Goal: Task Accomplishment & Management: Manage account settings

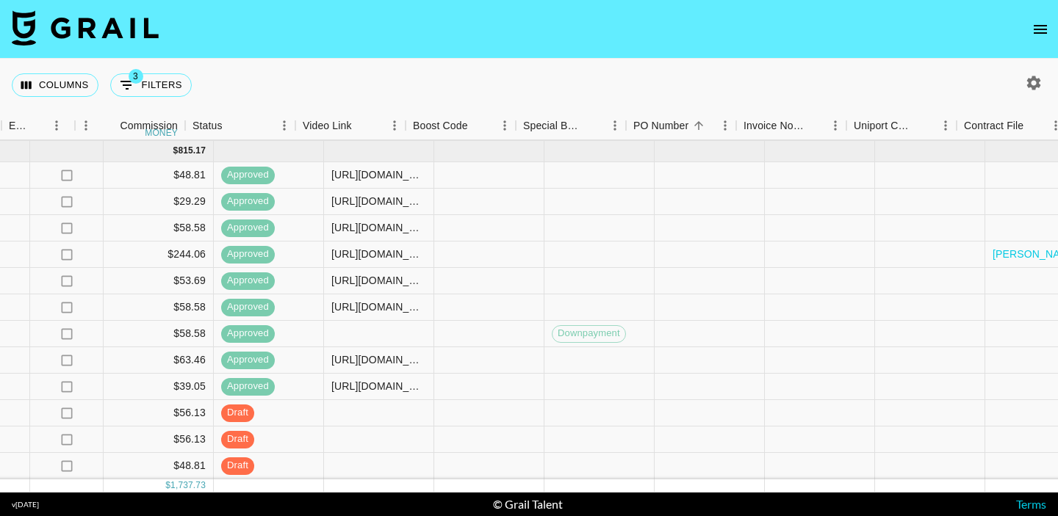
scroll to position [523, 1662]
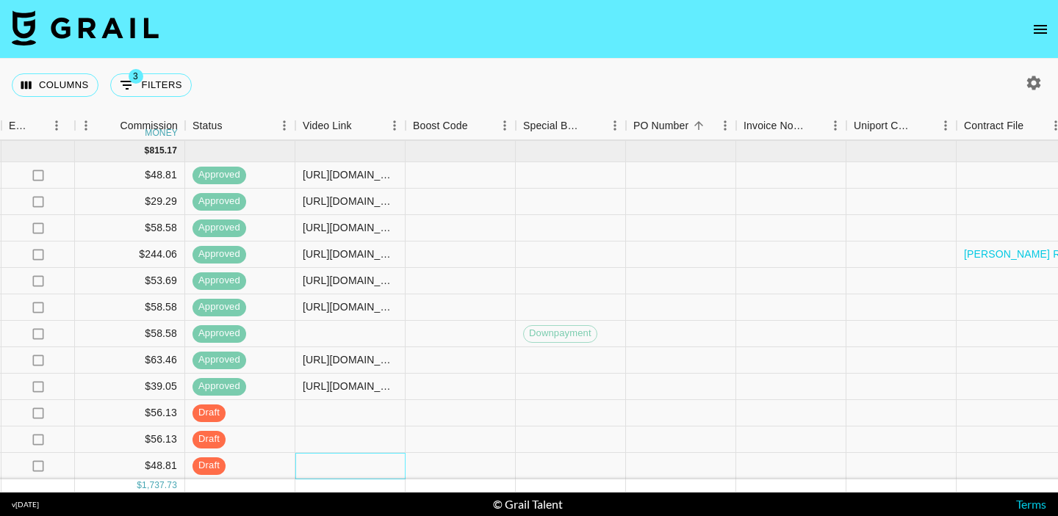
click at [361, 460] on div at bounding box center [350, 466] width 110 height 26
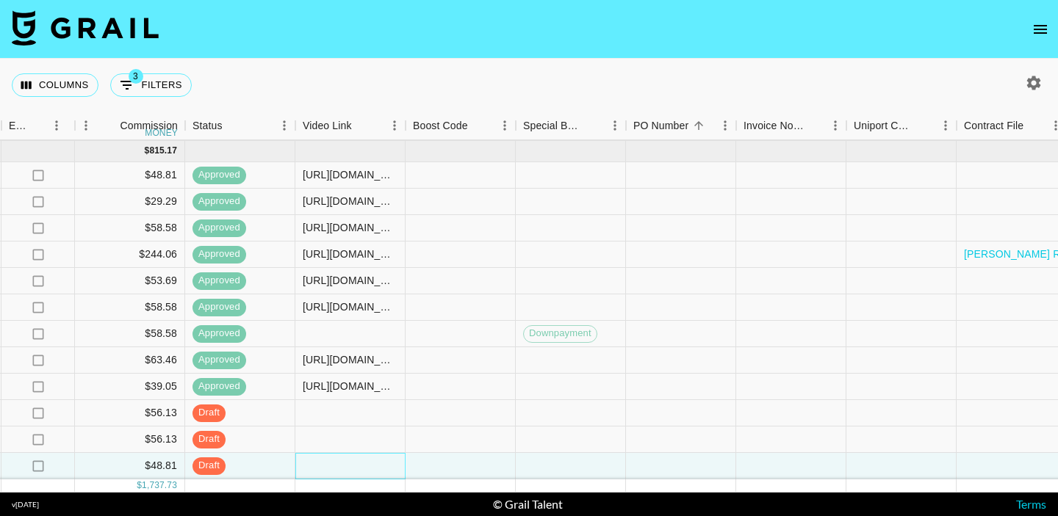
click at [361, 460] on div at bounding box center [350, 466] width 110 height 26
type input "[URL][DOMAIN_NAME]"
click at [480, 457] on div at bounding box center [460, 466] width 110 height 26
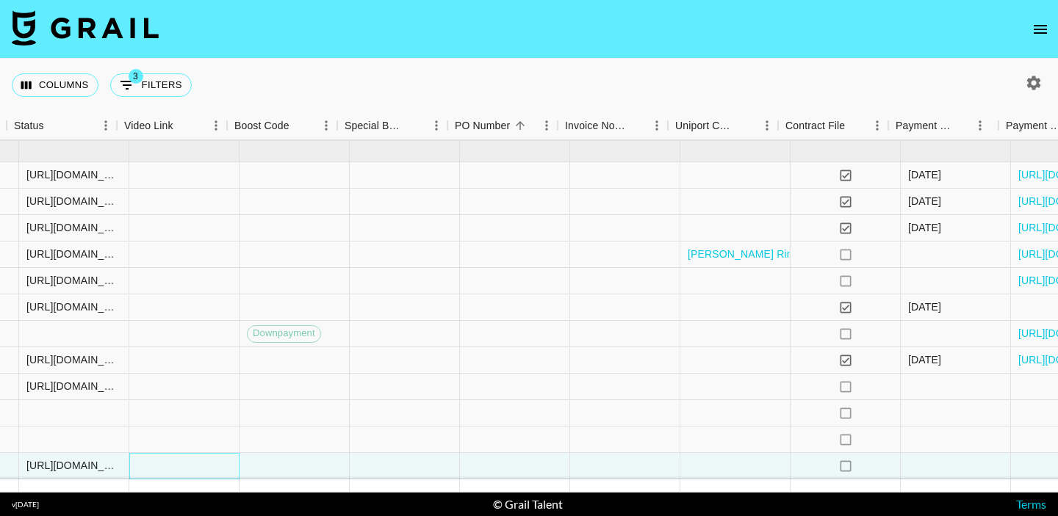
scroll to position [523, 2060]
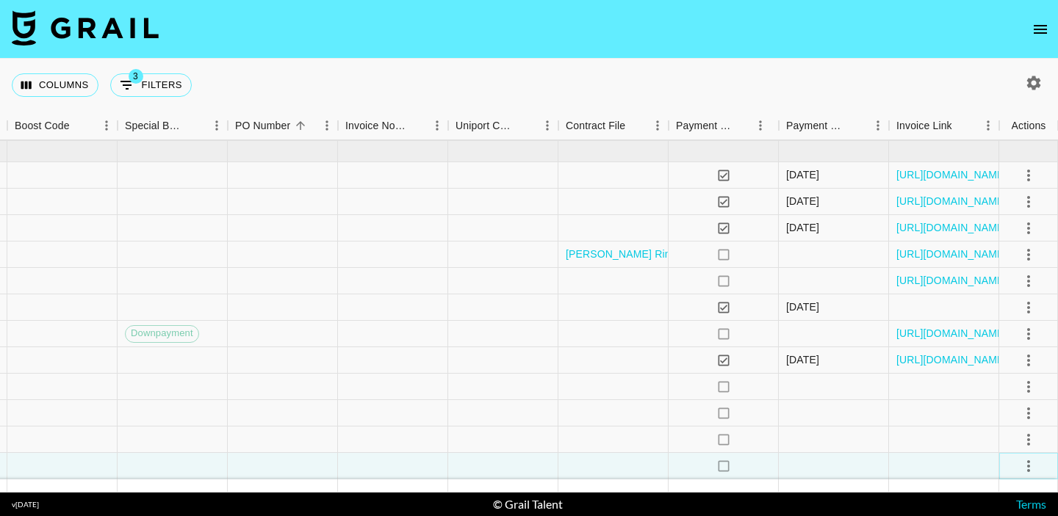
click at [1033, 467] on icon "select merge strategy" at bounding box center [1029, 467] width 18 height 18
click at [1017, 430] on div "Approve" at bounding box center [996, 435] width 45 height 18
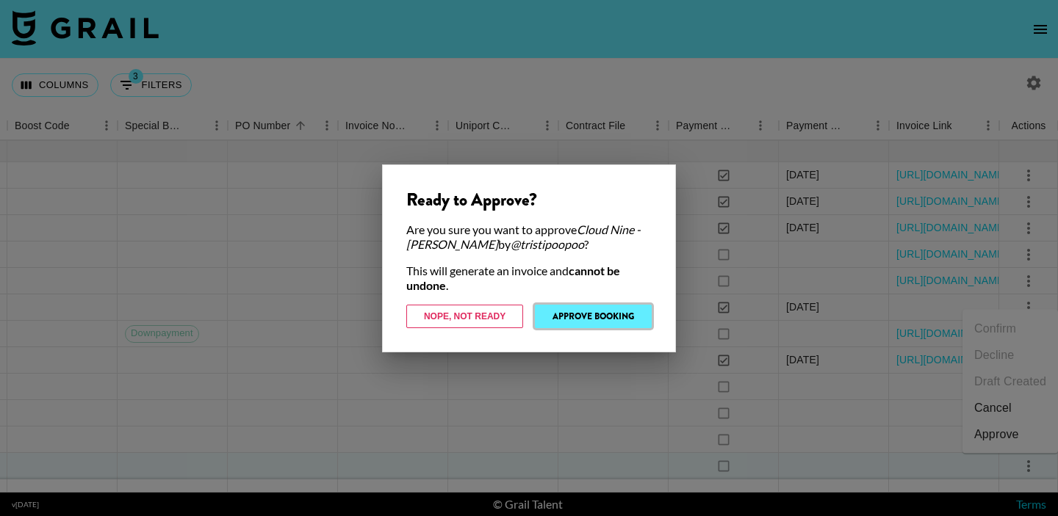
click at [620, 317] on button "Approve Booking" at bounding box center [593, 317] width 117 height 24
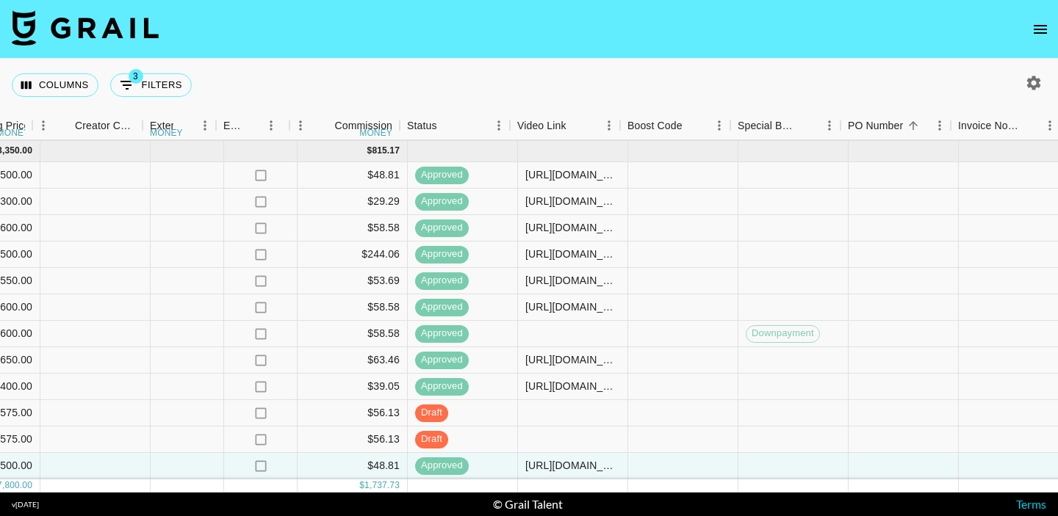
scroll to position [523, 1448]
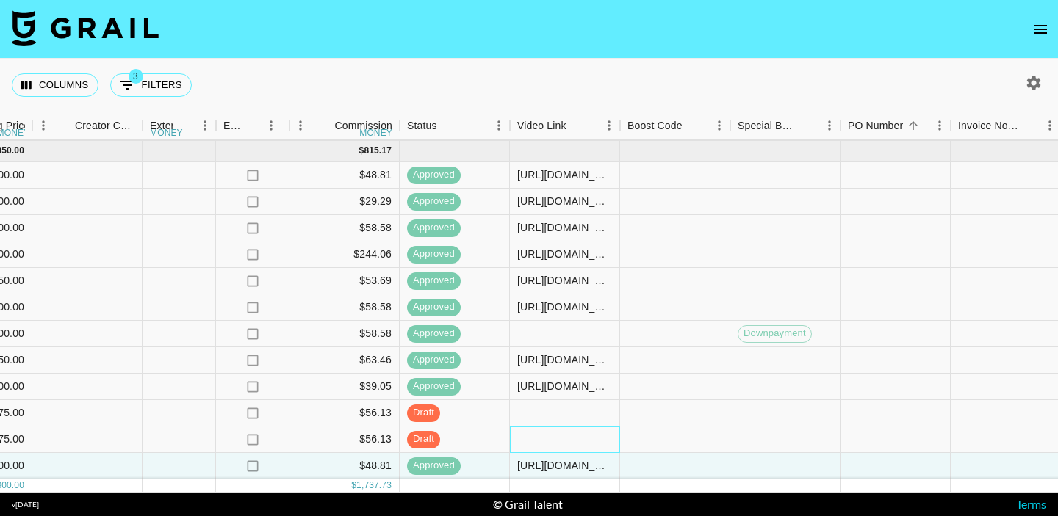
click at [534, 439] on div at bounding box center [565, 440] width 110 height 26
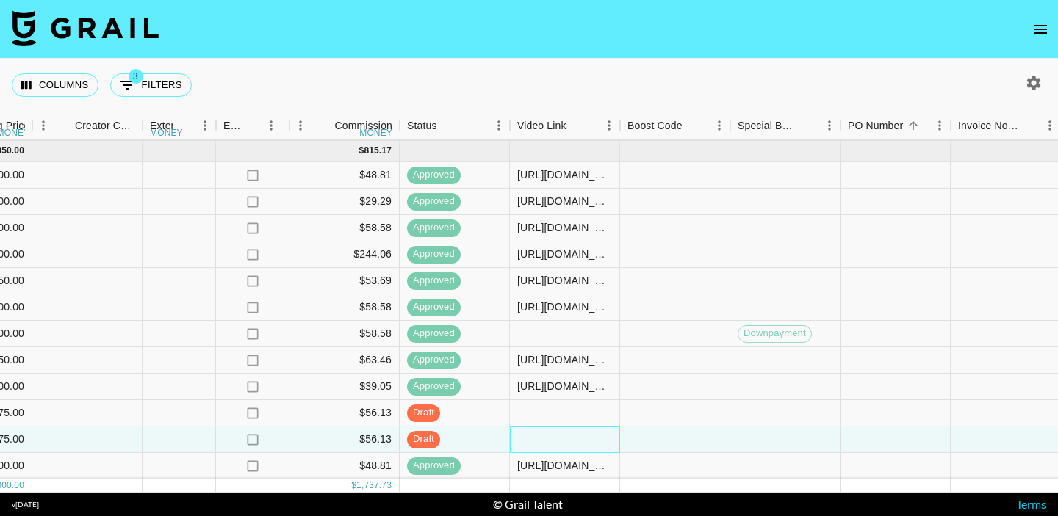
click at [534, 439] on div at bounding box center [565, 440] width 110 height 26
type input "[URL][DOMAIN_NAME]"
click at [660, 441] on div at bounding box center [675, 440] width 110 height 26
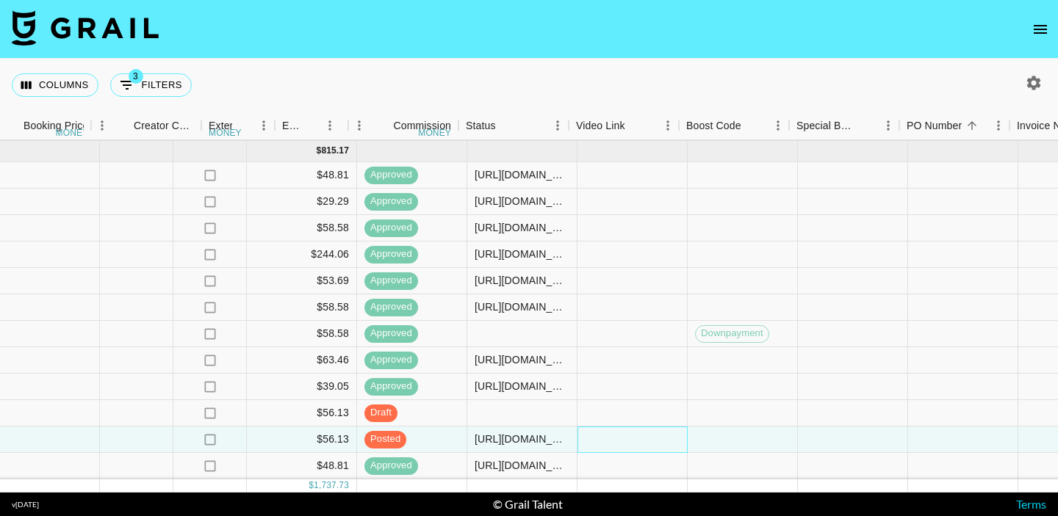
scroll to position [523, 1389]
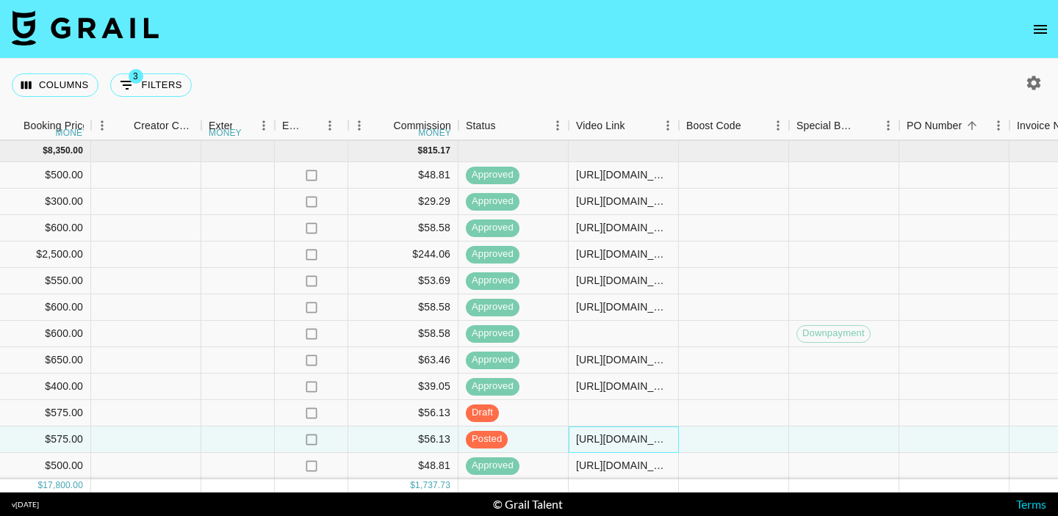
click at [643, 434] on div "[URL][DOMAIN_NAME]" at bounding box center [623, 439] width 95 height 15
click at [643, 434] on input "[URL][DOMAIN_NAME]" at bounding box center [623, 439] width 108 height 12
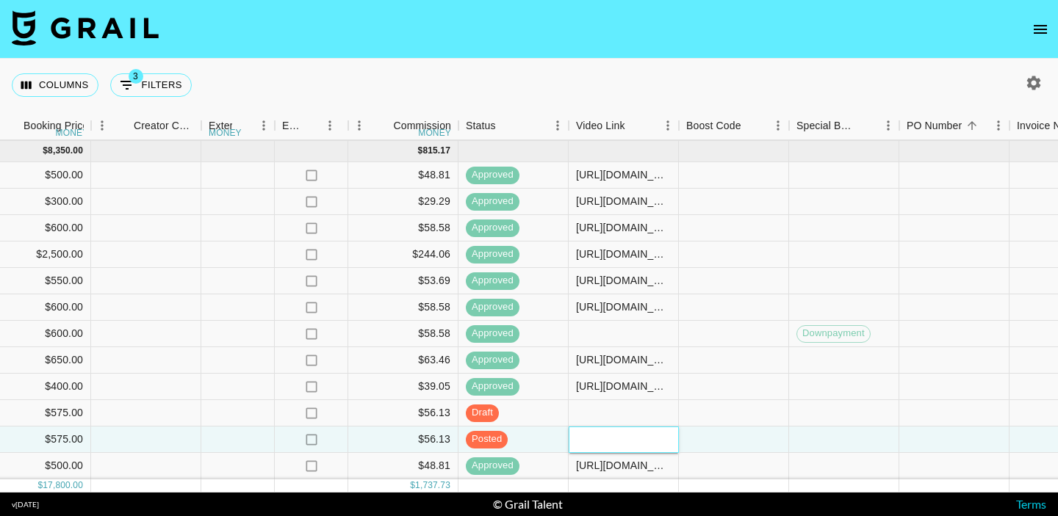
click at [592, 439] on input "text" at bounding box center [623, 439] width 108 height 12
click at [593, 439] on input "text" at bounding box center [623, 439] width 108 height 12
paste input "[URL][DOMAIN_NAME]"
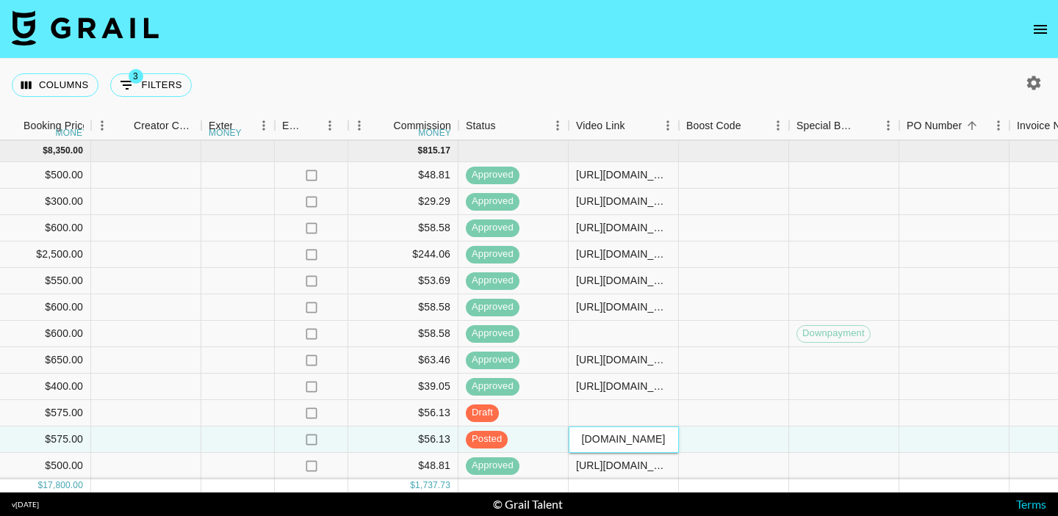
type input "[URL][DOMAIN_NAME]"
click at [724, 439] on div at bounding box center [734, 440] width 110 height 26
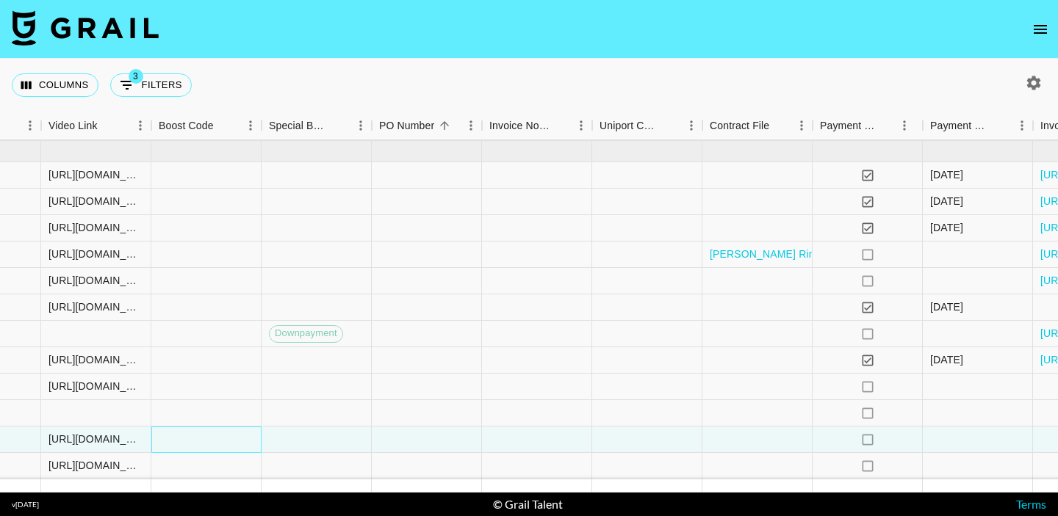
scroll to position [523, 2060]
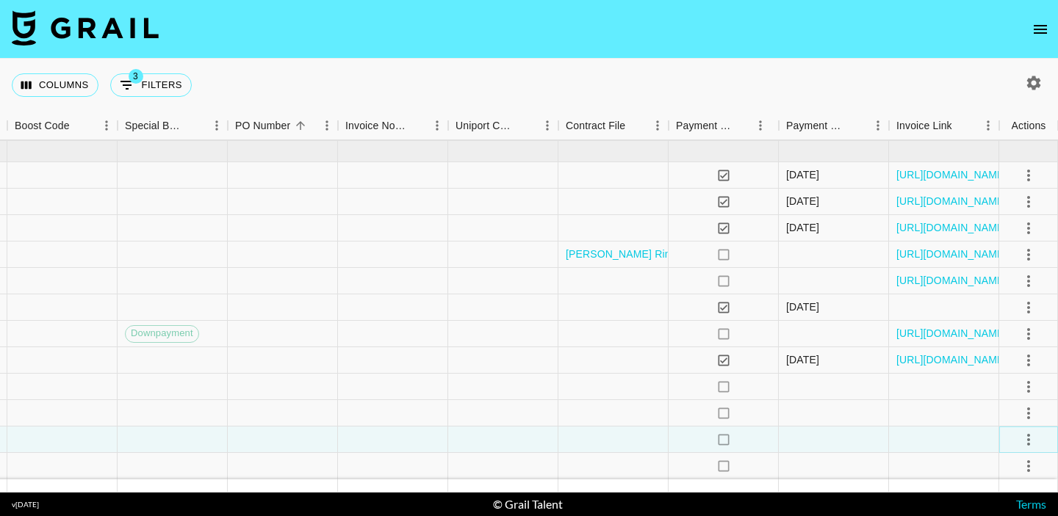
click at [1029, 440] on icon "select merge strategy" at bounding box center [1028, 440] width 3 height 12
click at [995, 418] on li "Approve" at bounding box center [1009, 408] width 95 height 26
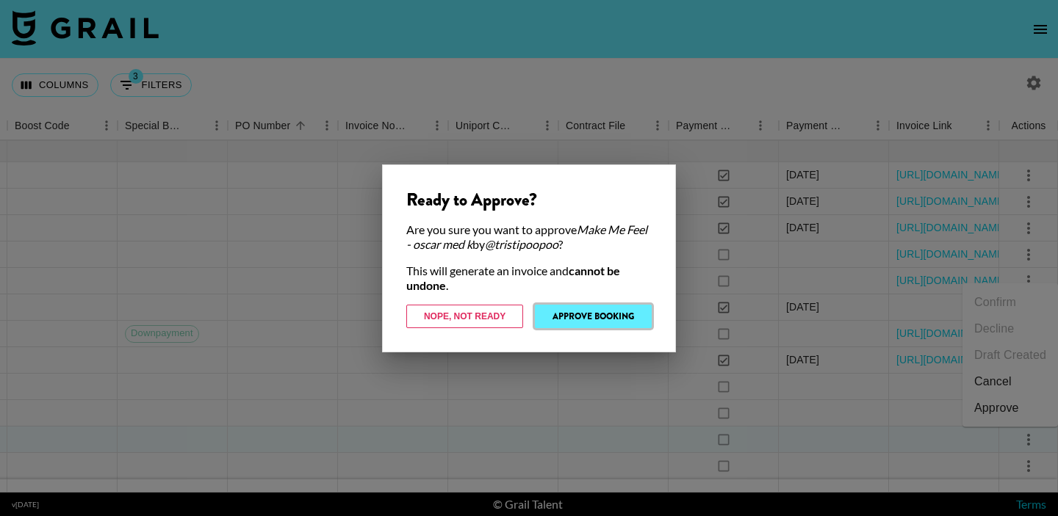
click at [570, 325] on button "Approve Booking" at bounding box center [593, 317] width 117 height 24
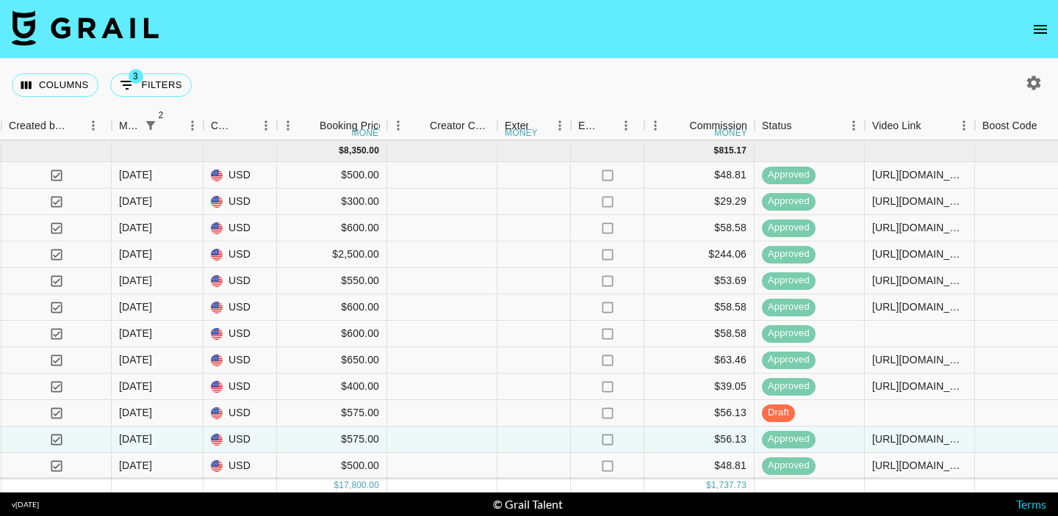
scroll to position [523, 1091]
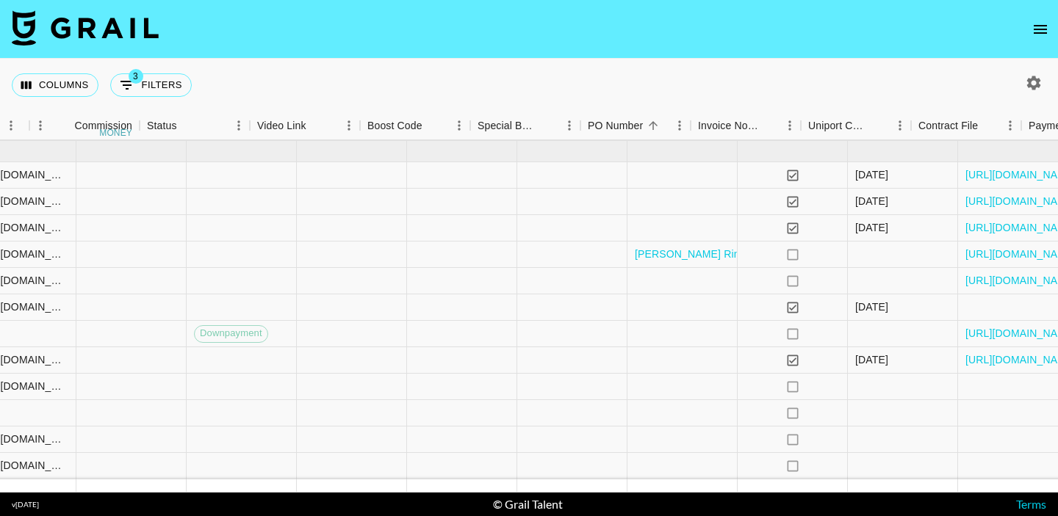
scroll to position [523, 2060]
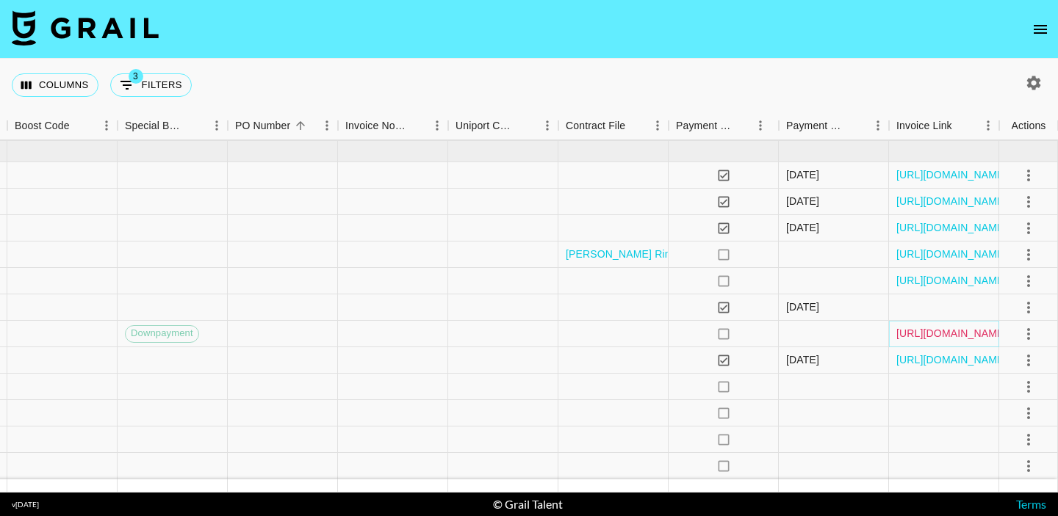
click at [932, 339] on link "https://in.xero.com/h6I4Mz67Dfg6UxG8kYOV42rIzXKvJoWFiqXRRiAH" at bounding box center [951, 333] width 111 height 15
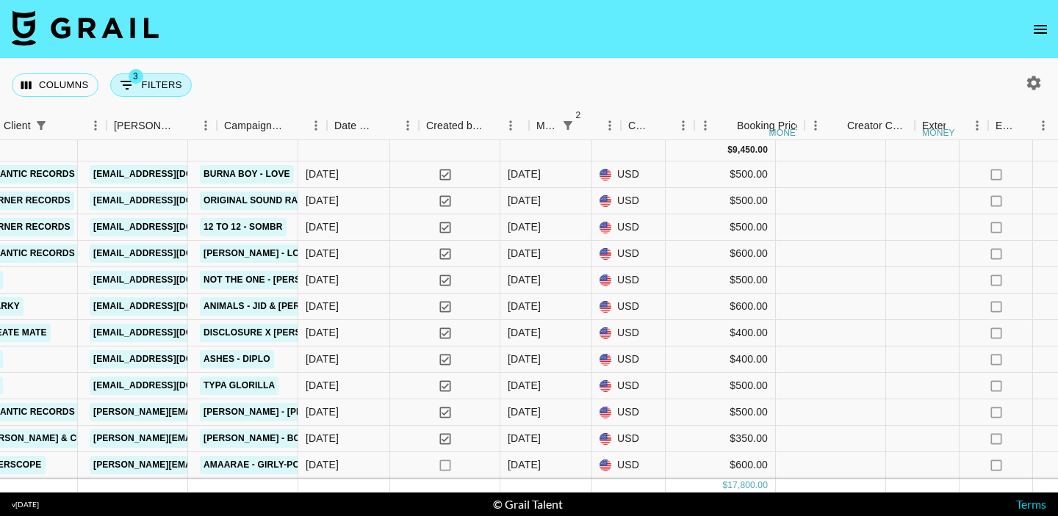
scroll to position [0, 649]
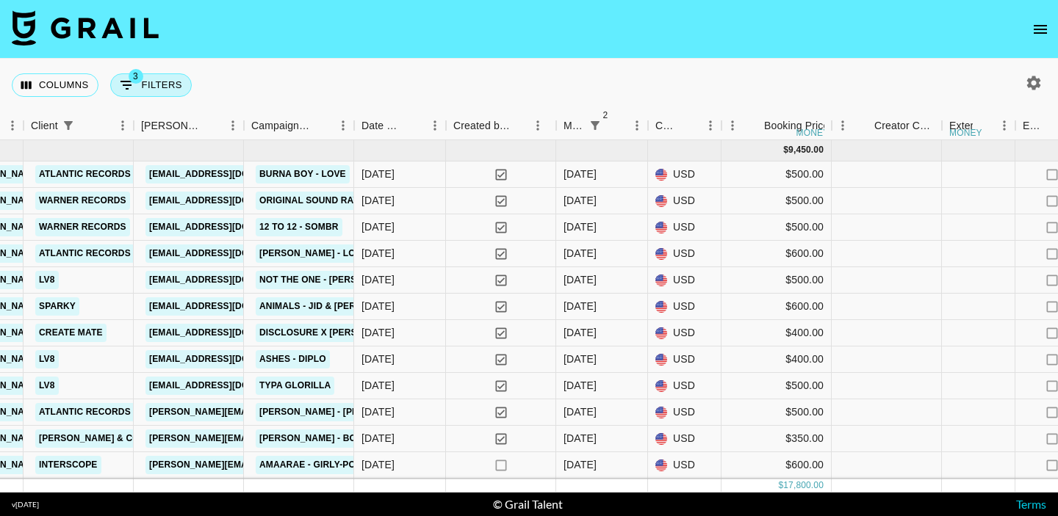
click at [160, 88] on button "3 Filters" at bounding box center [151, 85] width 82 height 24
select select "monthDue2"
select select "not"
select select "May '25"
select select "monthDue2"
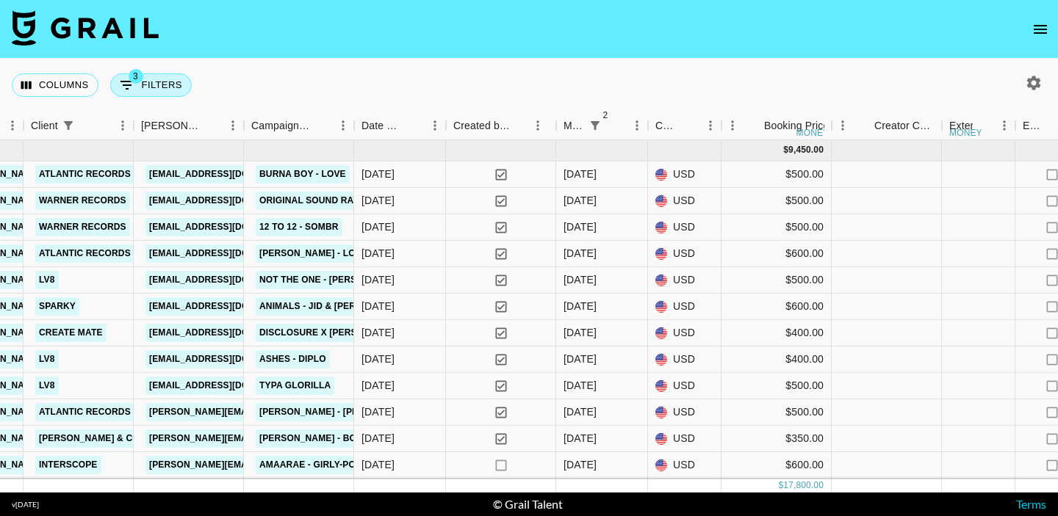
select select "not"
select select "Jun '25"
select select "clientId"
select select "isNot"
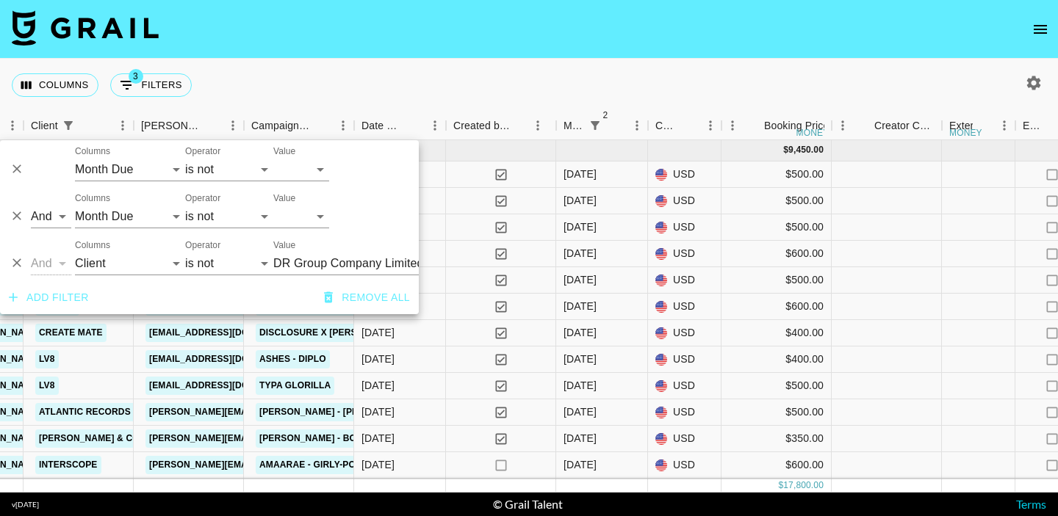
click at [67, 291] on button "Add filter" at bounding box center [49, 297] width 92 height 27
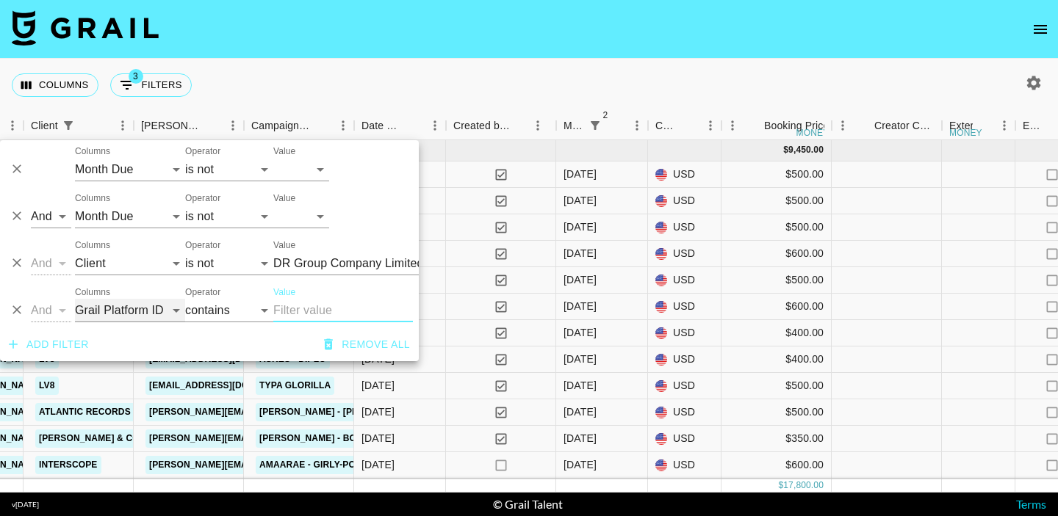
click at [98, 303] on select "Grail Platform ID Airtable ID Talent Manager Client Booker Campaign (Type) Date…" at bounding box center [130, 311] width 110 height 24
select select "monthDue2"
click at [222, 312] on select "is is not is any of" at bounding box center [229, 311] width 88 height 24
select select "not"
click at [298, 313] on select "Aug '26 Jul '26 Jun '26 May '26 Apr '26 Mar '26 Feb '26 Jan '26 Dec '25 Nov '25…" at bounding box center [301, 311] width 56 height 24
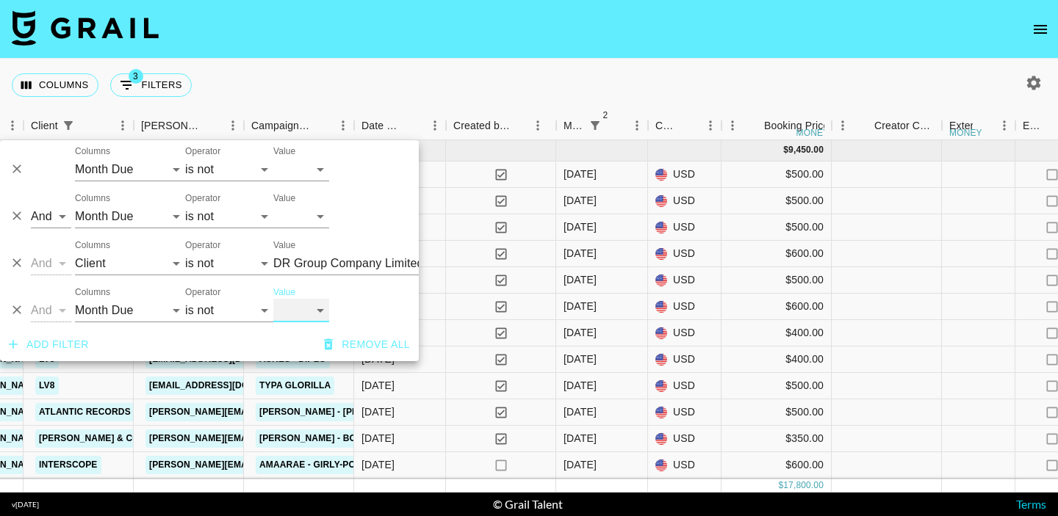
select select "[DATE]"
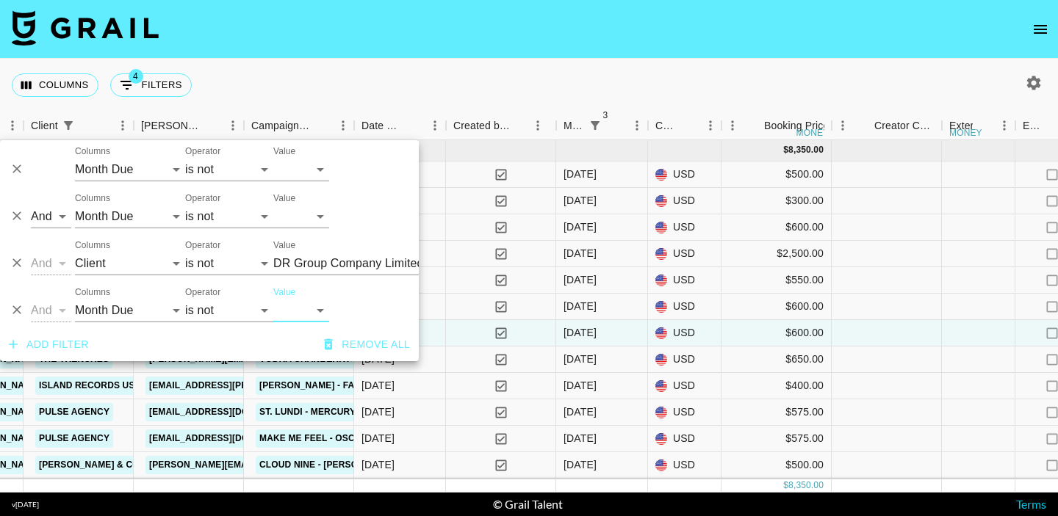
click at [510, 72] on div "Columns 4 Filters + Booking" at bounding box center [529, 85] width 1058 height 53
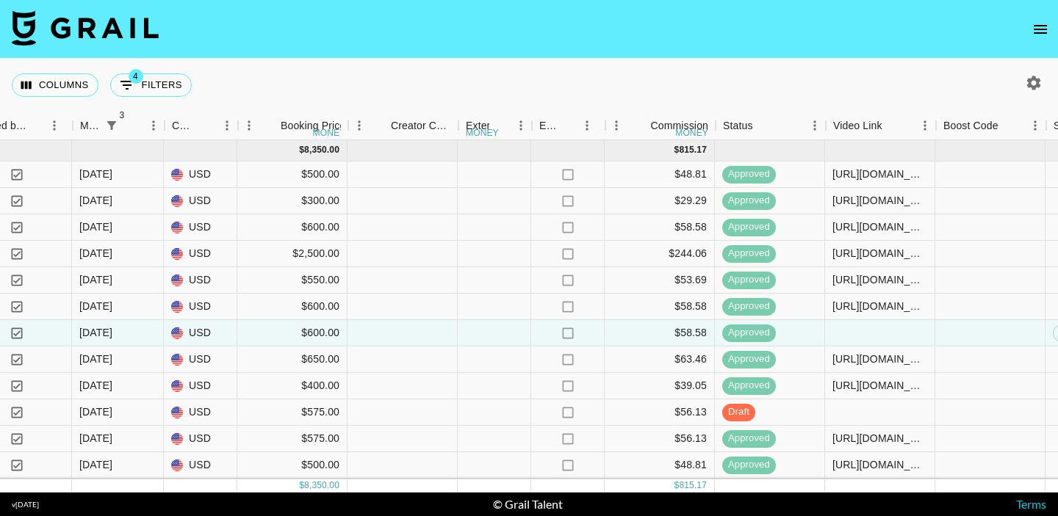
scroll to position [0, 1132]
click at [1044, 27] on icon "open drawer" at bounding box center [1040, 30] width 18 height 18
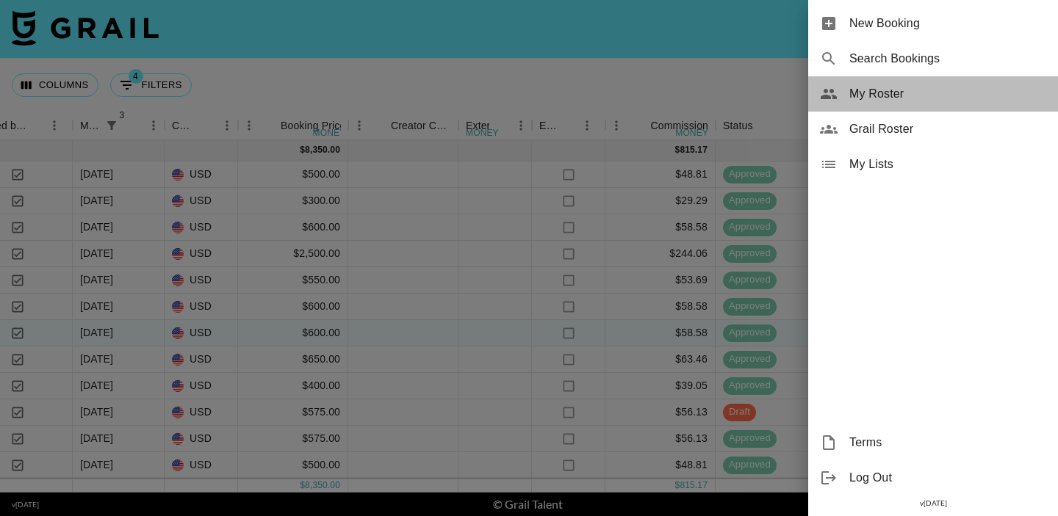
click at [830, 94] on icon at bounding box center [829, 94] width 18 height 18
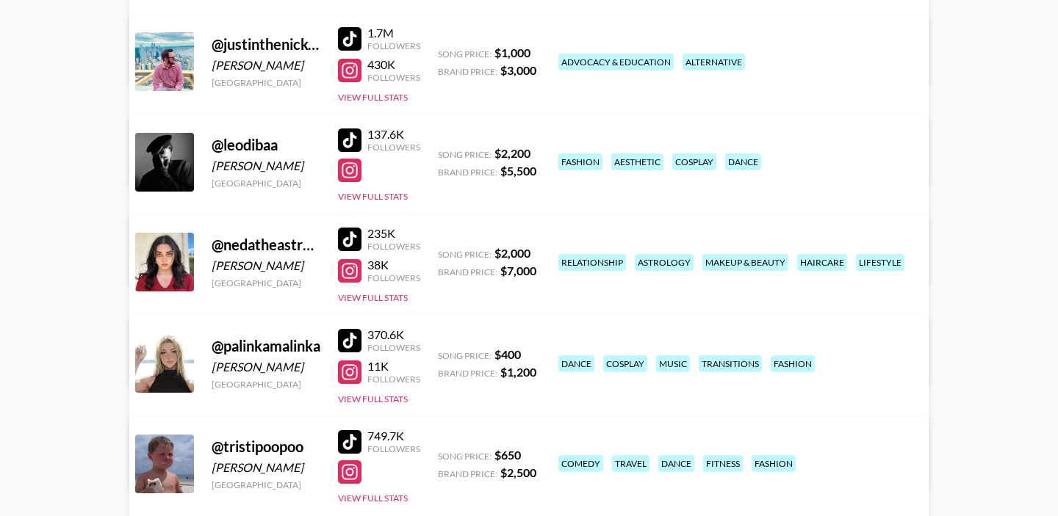
scroll to position [403, 0]
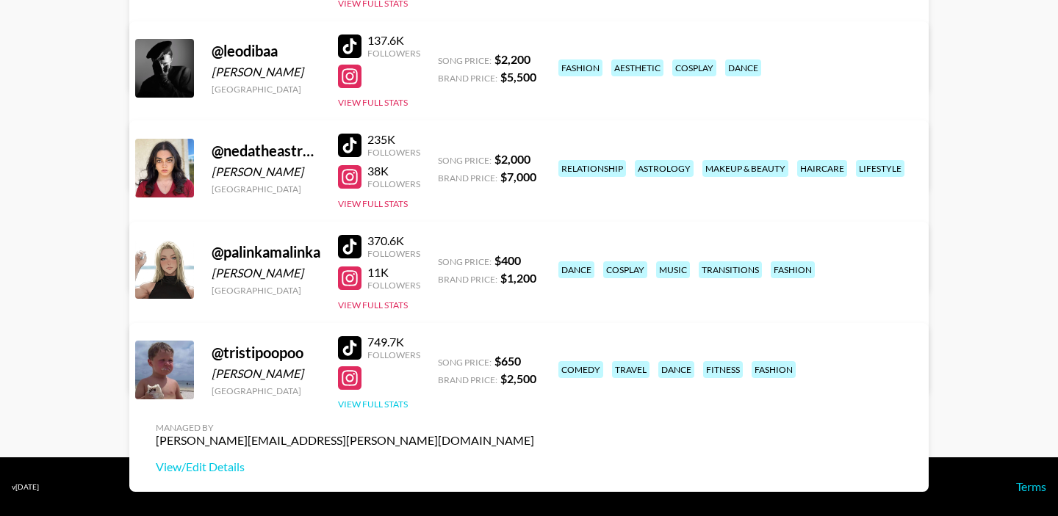
click at [369, 404] on button "View Full Stats" at bounding box center [373, 404] width 70 height 11
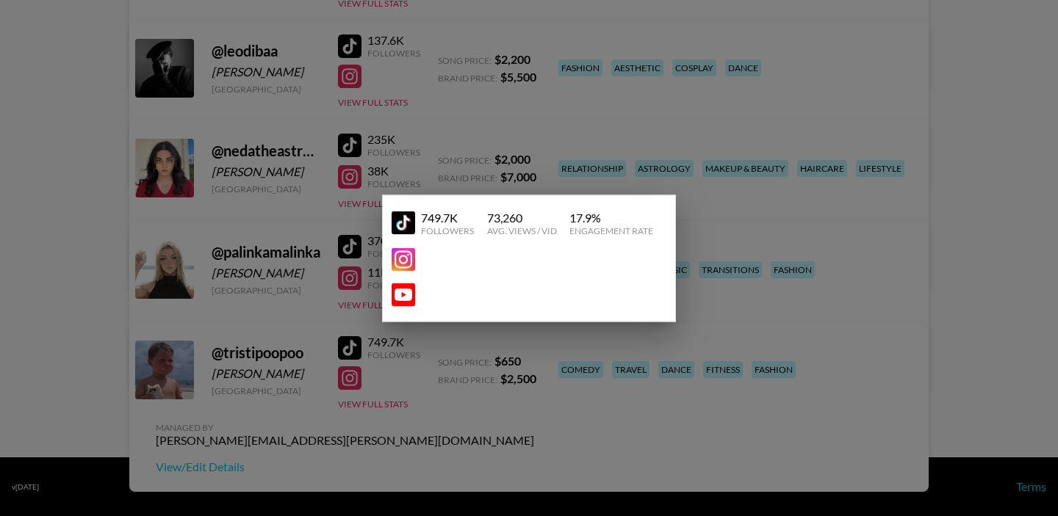
click at [397, 361] on div at bounding box center [529, 258] width 1058 height 516
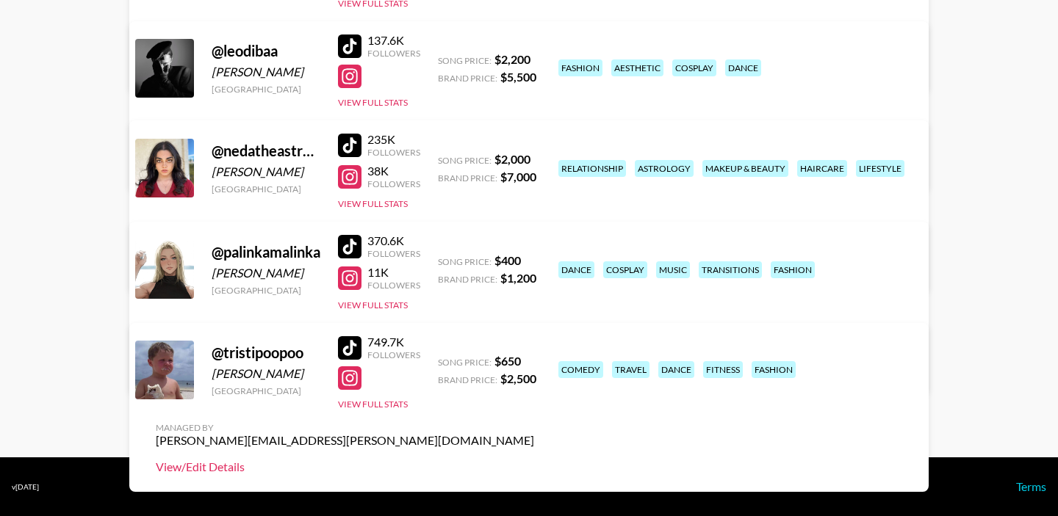
click at [534, 460] on link "View/Edit Details" at bounding box center [345, 467] width 378 height 15
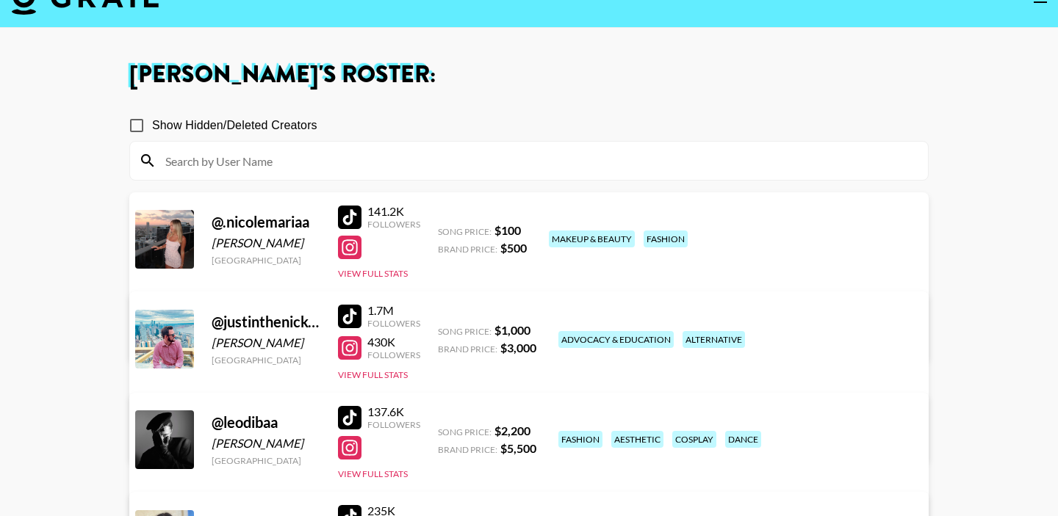
scroll to position [0, 0]
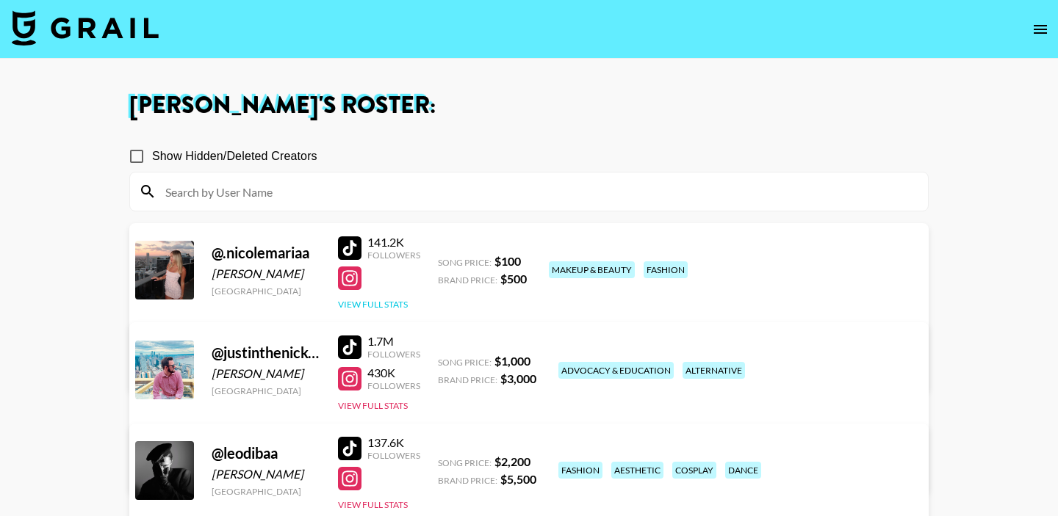
click at [389, 303] on button "View Full Stats" at bounding box center [373, 304] width 70 height 11
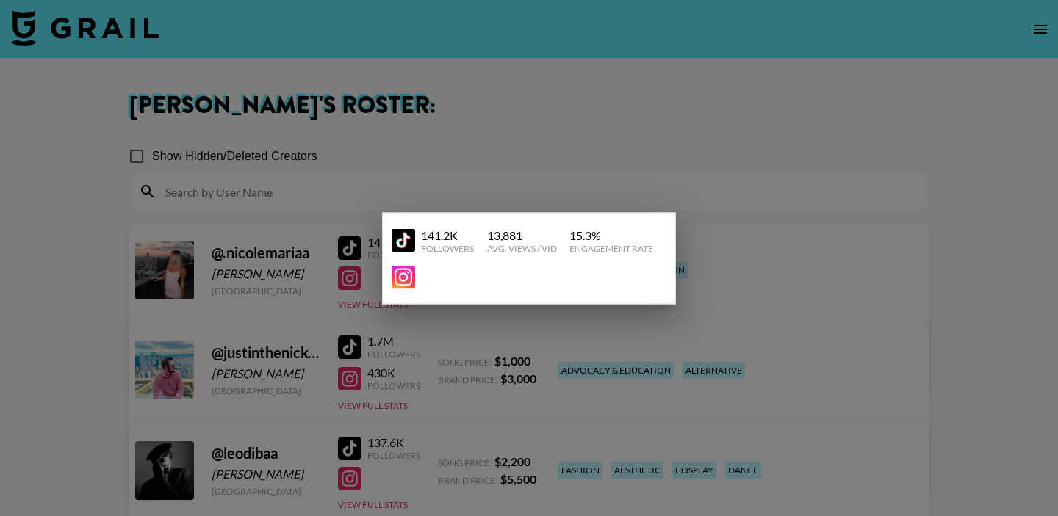
click at [350, 278] on div at bounding box center [529, 258] width 1058 height 516
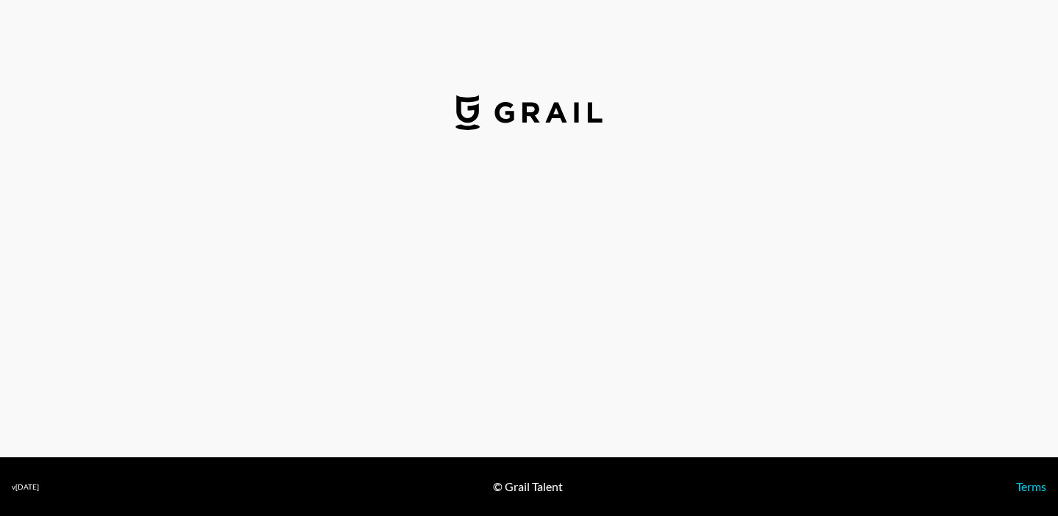
select select "USD"
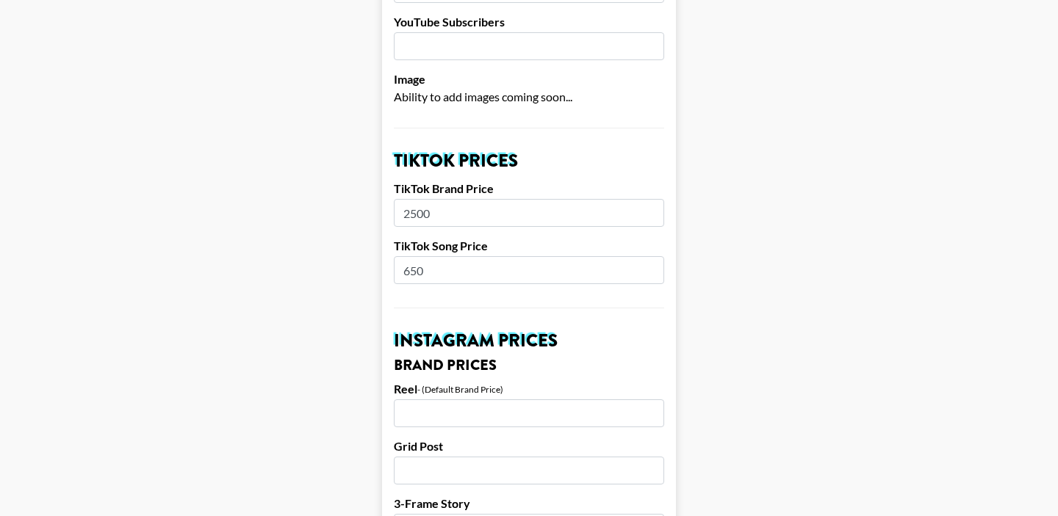
scroll to position [425, 0]
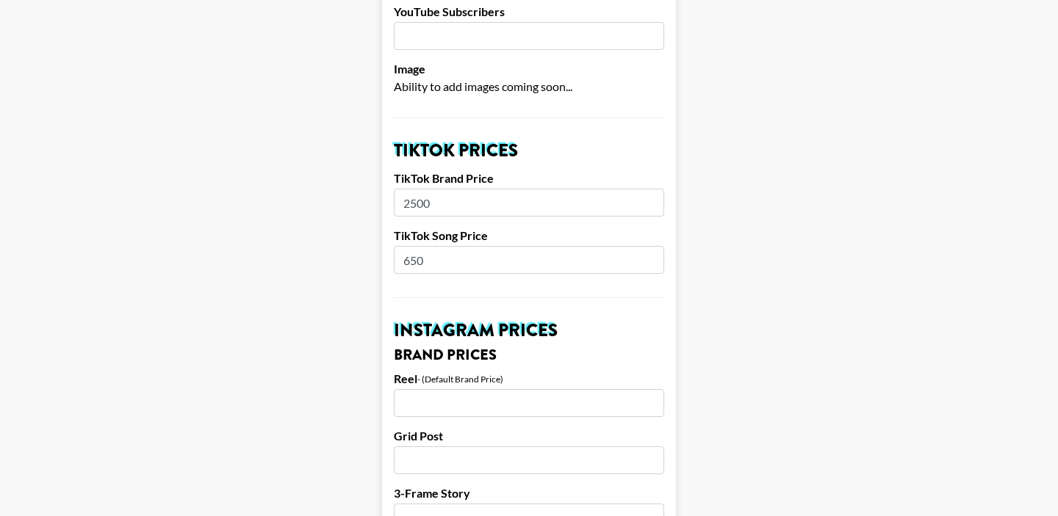
drag, startPoint x: 430, startPoint y: 237, endPoint x: 393, endPoint y: 237, distance: 36.7
click at [394, 246] on input "650" at bounding box center [529, 260] width 270 height 28
type input "700"
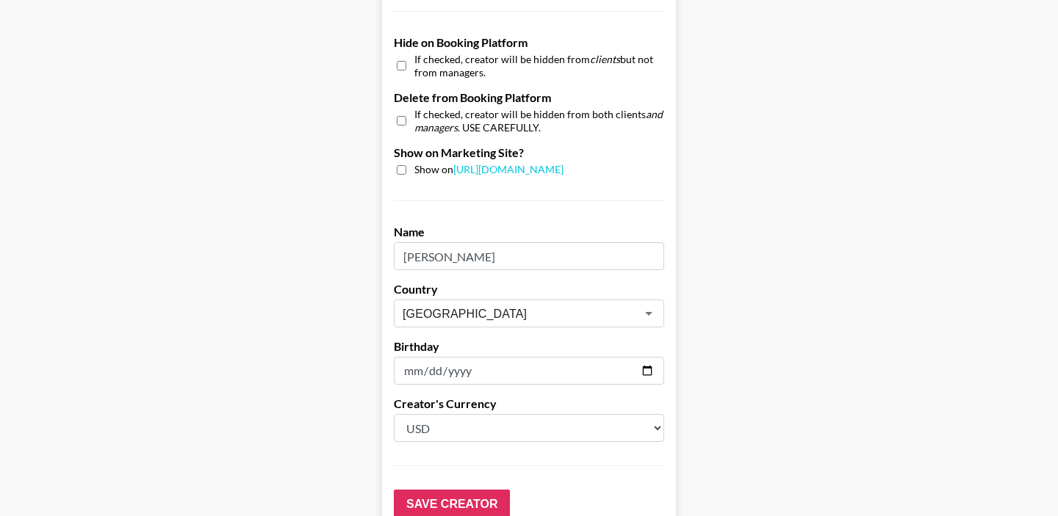
scroll to position [1476, 0]
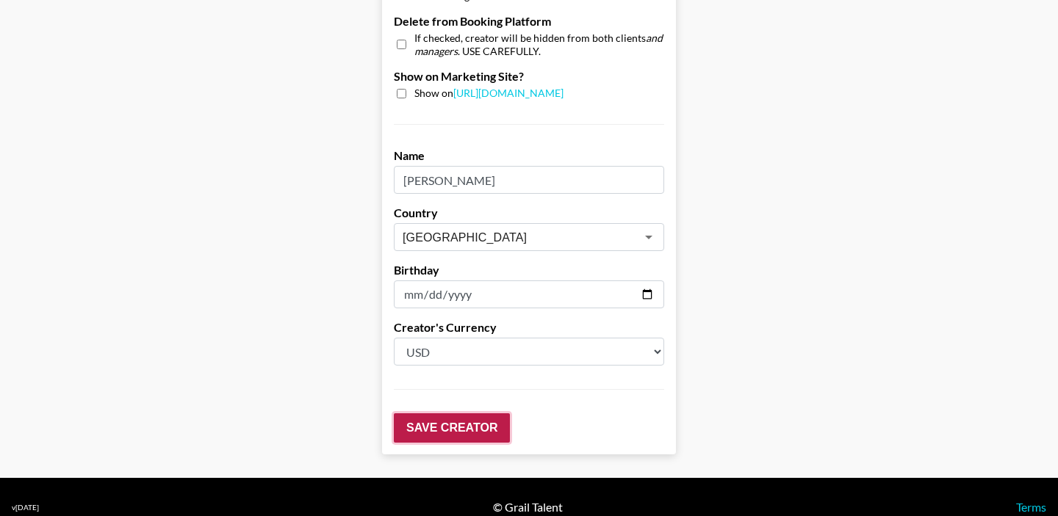
click at [433, 414] on input "Save Creator" at bounding box center [452, 428] width 116 height 29
click at [450, 414] on input "Save Creator" at bounding box center [452, 428] width 116 height 29
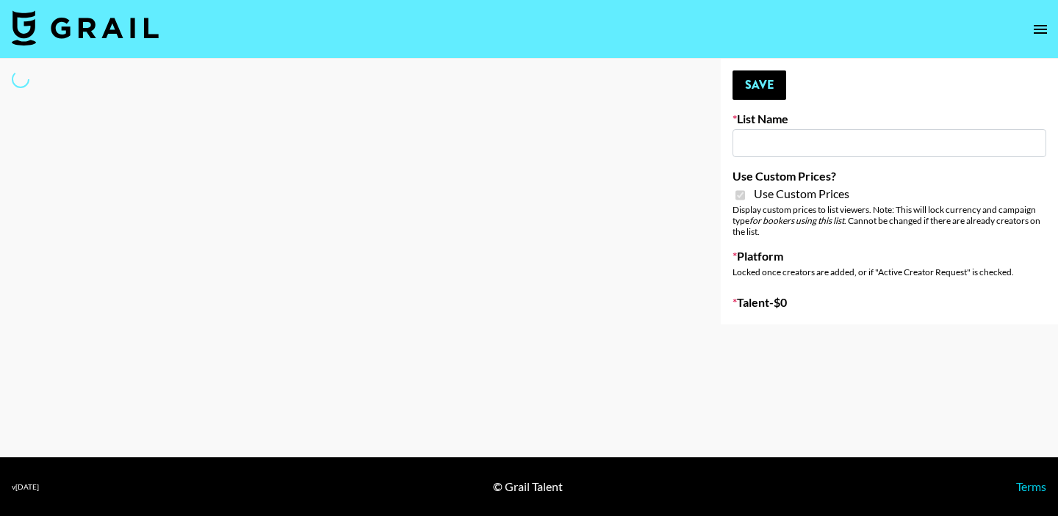
type input "Yumu Skincare"
checkbox input "true"
select select "Brand"
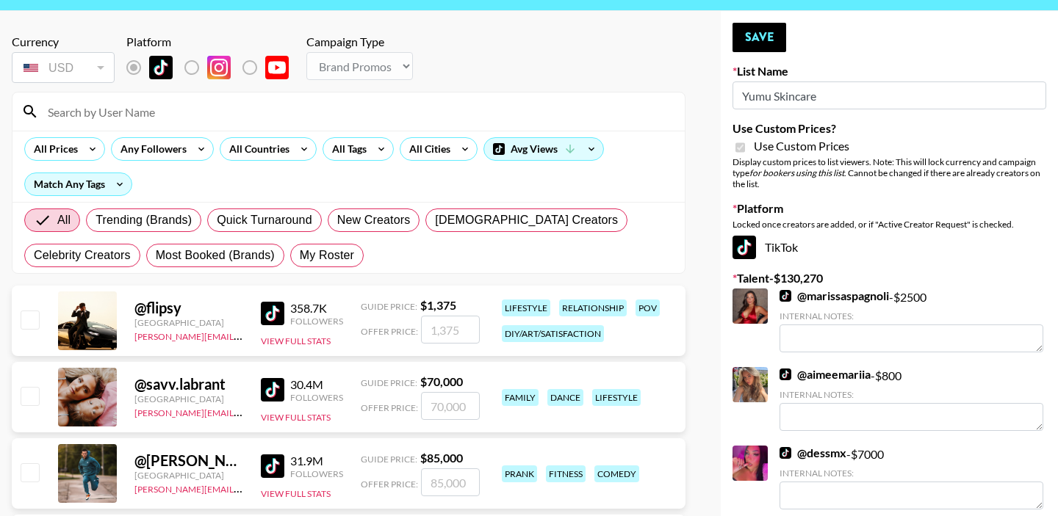
scroll to position [69, 0]
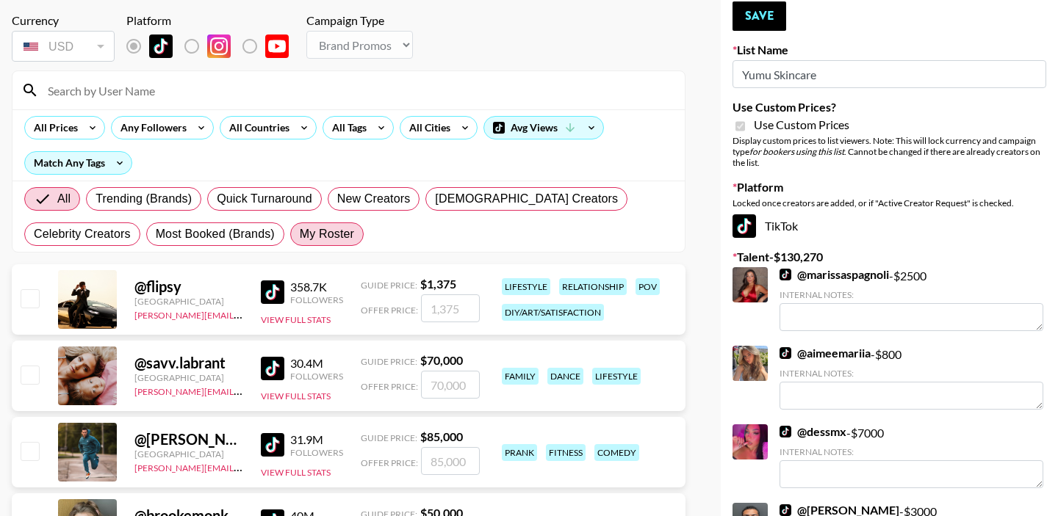
click at [351, 226] on span "My Roster" at bounding box center [327, 234] width 54 height 18
click at [300, 234] on input "My Roster" at bounding box center [300, 234] width 0 height 0
radio input "true"
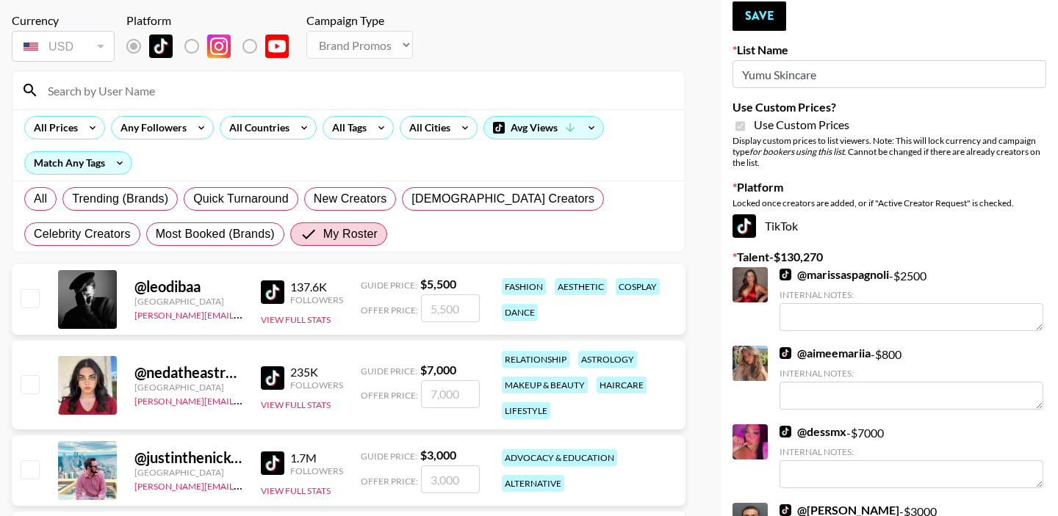
click at [26, 380] on input "checkbox" at bounding box center [30, 384] width 18 height 18
checkbox input "true"
type input "7000"
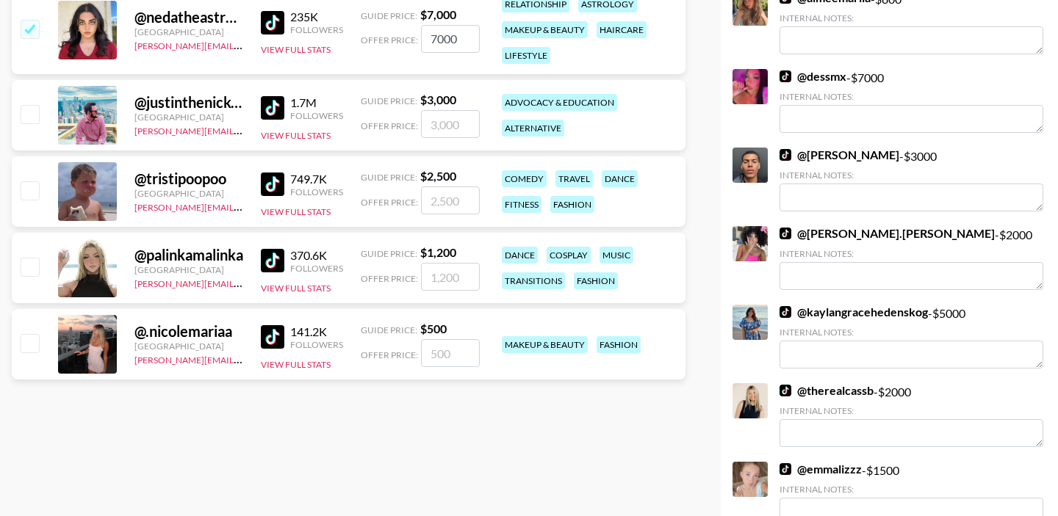
scroll to position [432, 0]
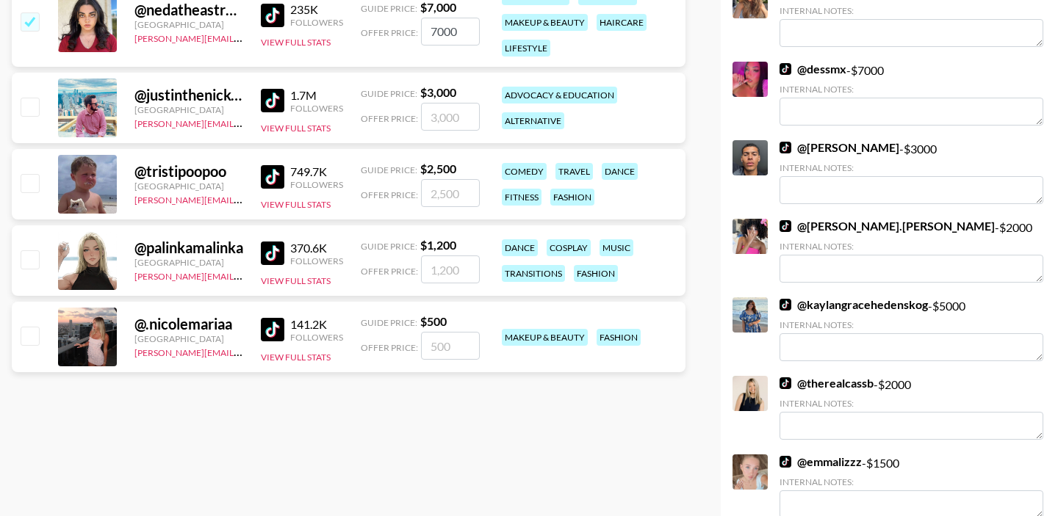
click at [28, 332] on input "checkbox" at bounding box center [30, 336] width 18 height 18
checkbox input "true"
type input "500"
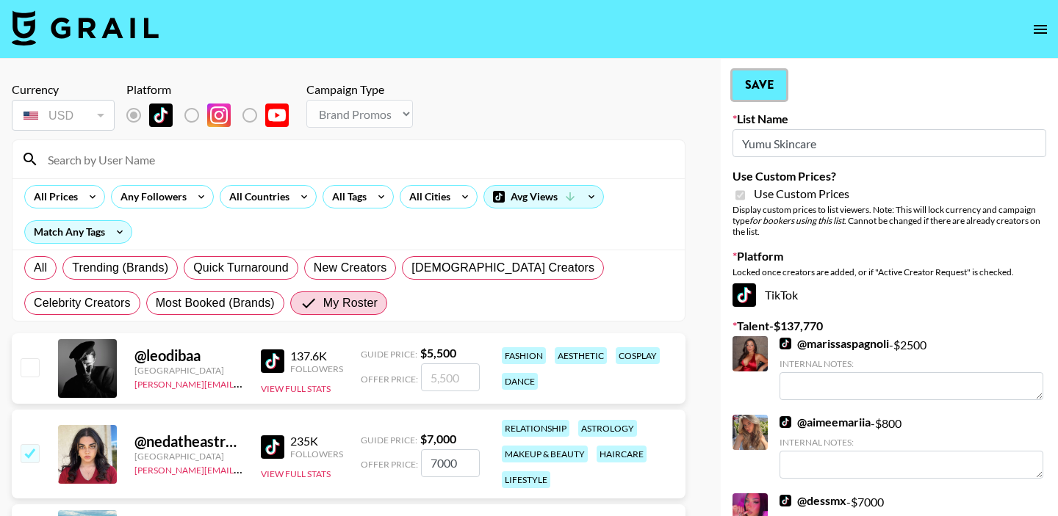
click at [757, 84] on button "Save" at bounding box center [759, 85] width 54 height 29
